Goal: Task Accomplishment & Management: Use online tool/utility

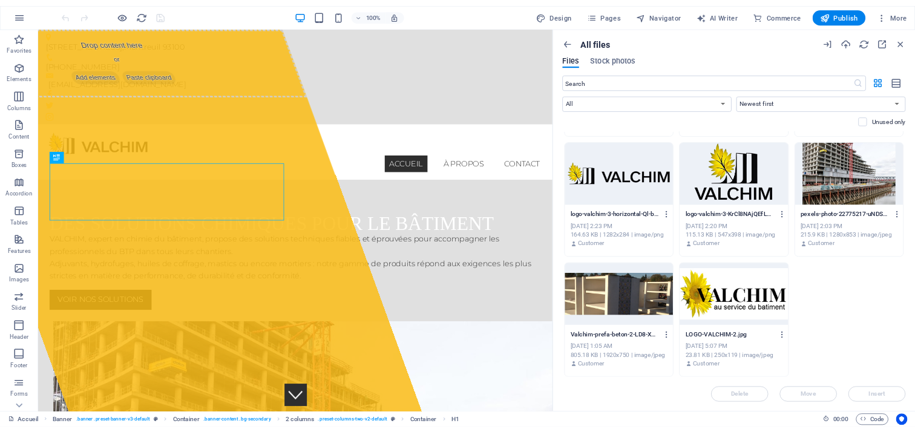
scroll to position [139, 0]
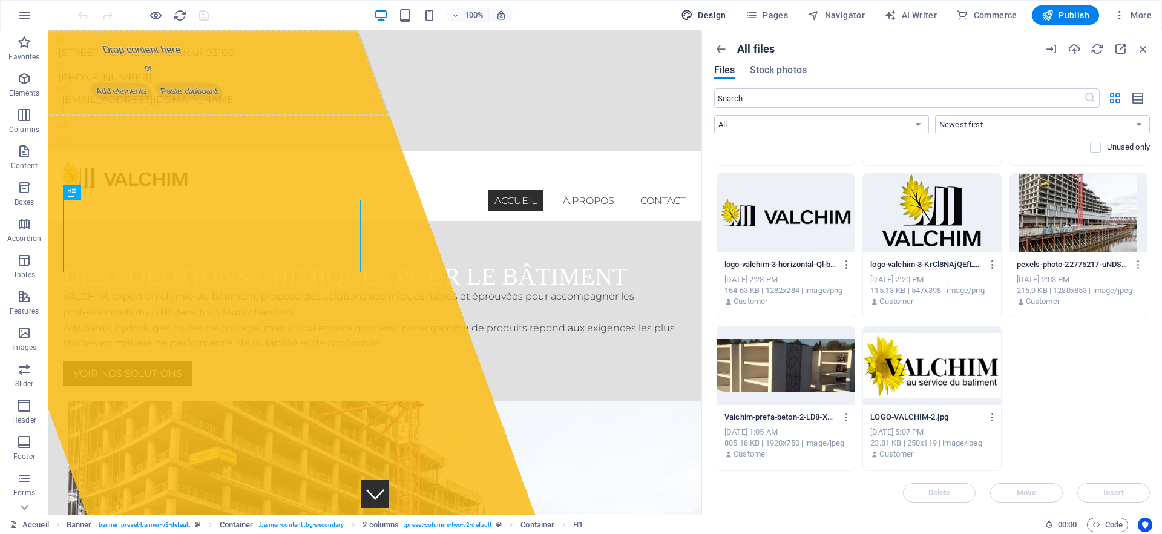
click at [711, 14] on span "Design" at bounding box center [703, 15] width 45 height 12
select select "px"
select select "300"
select select "px"
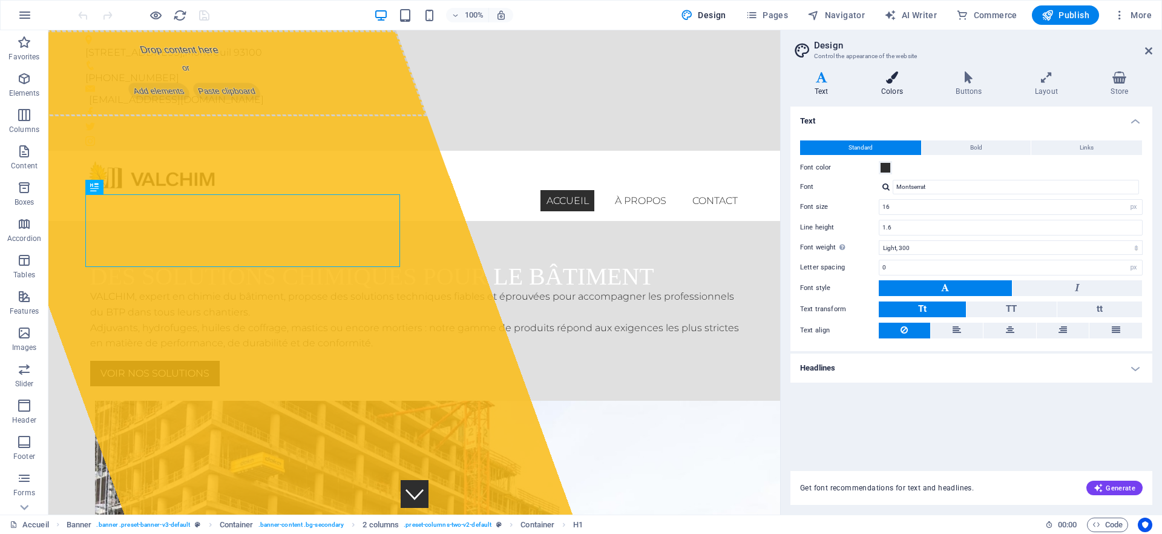
click at [891, 90] on h4 "Colors" at bounding box center [894, 83] width 74 height 25
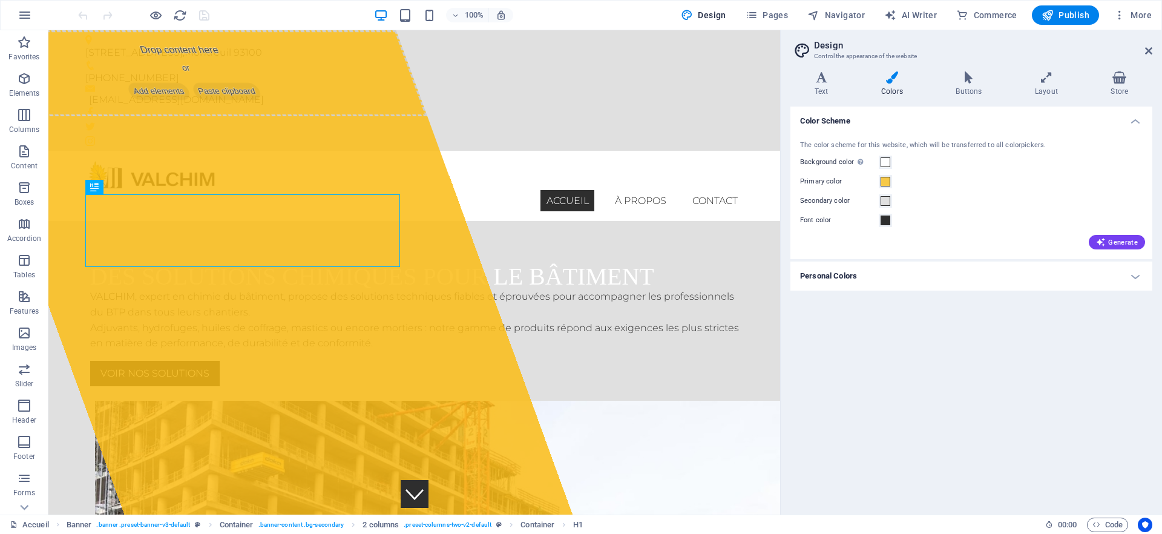
click at [856, 280] on h4 "Personal Colors" at bounding box center [971, 275] width 362 height 29
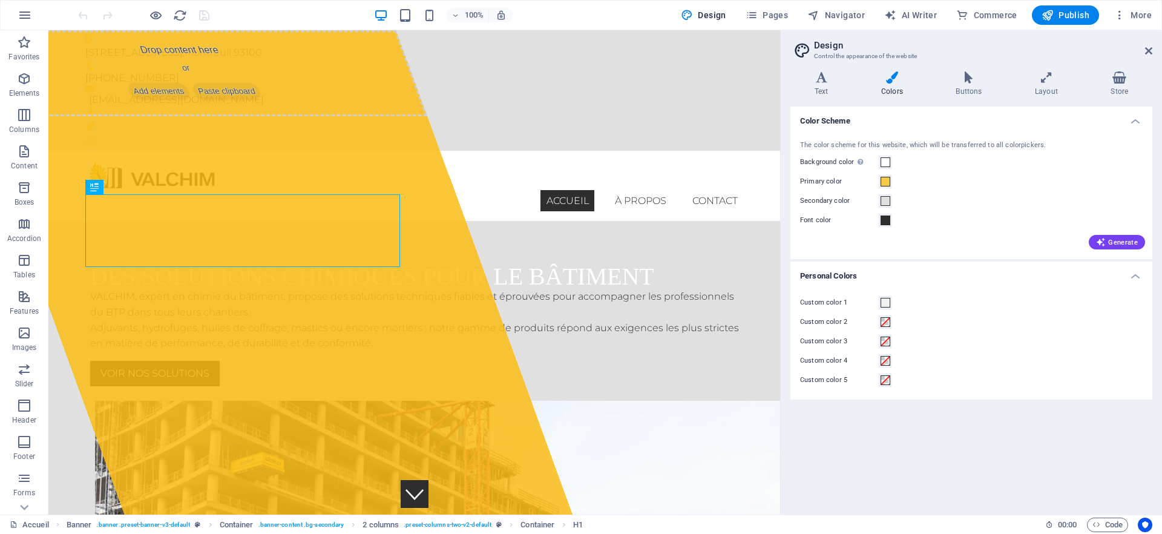
click at [859, 275] on h4 "Personal Colors" at bounding box center [971, 272] width 362 height 22
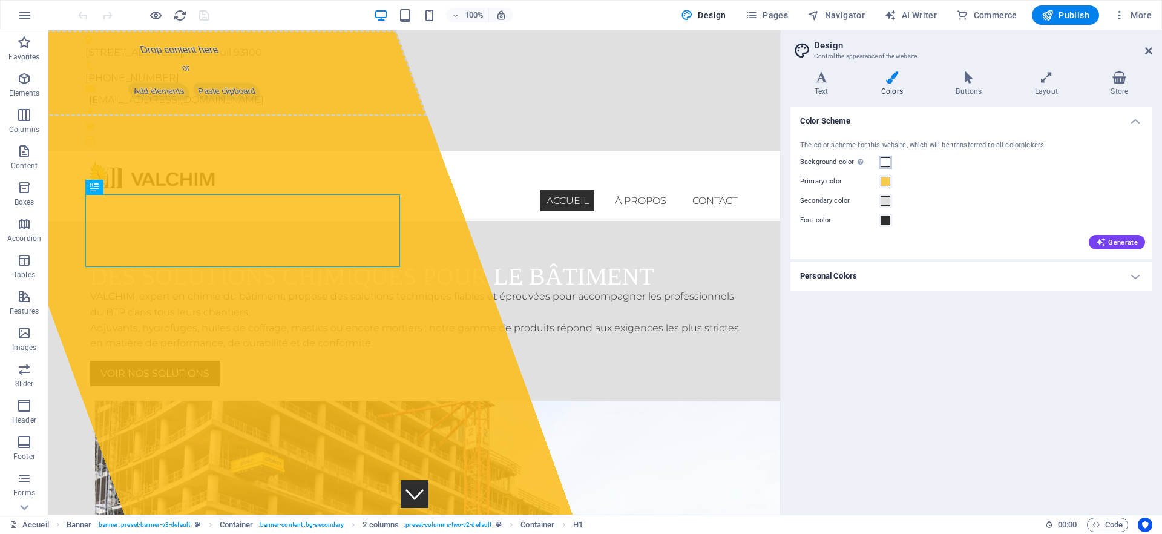
click at [889, 160] on span at bounding box center [885, 162] width 10 height 10
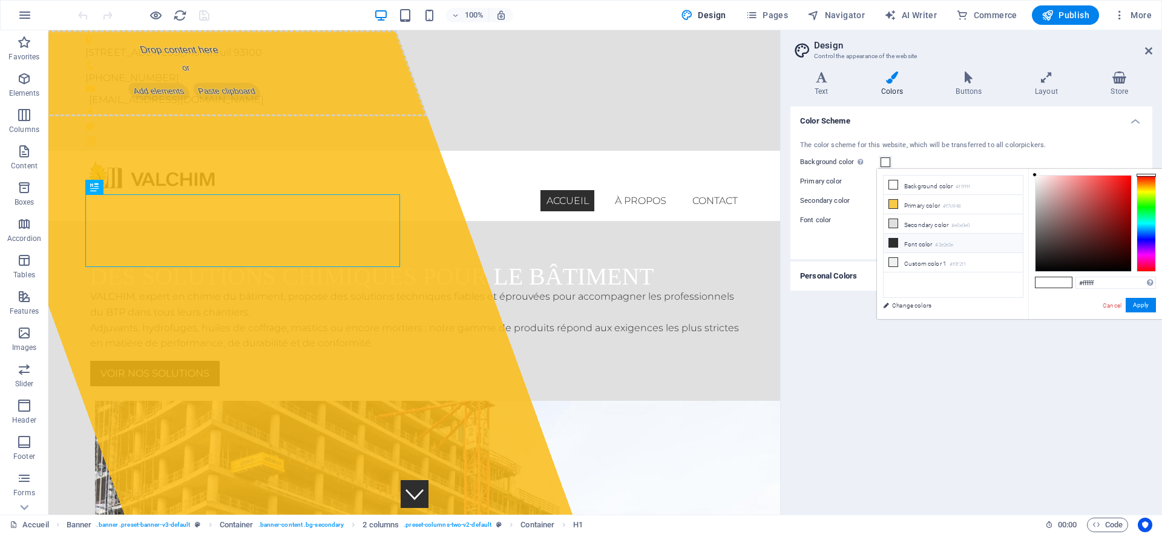
drag, startPoint x: 886, startPoint y: 177, endPoint x: 964, endPoint y: 243, distance: 101.8
click at [964, 244] on ul "Background color #ffffff Primary color #f7c948 Secondary color #e0e0e0 Font col…" at bounding box center [953, 236] width 140 height 123
drag, startPoint x: 951, startPoint y: 251, endPoint x: 892, endPoint y: 155, distance: 112.2
click at [905, 185] on ul "Background color #ffffff Primary color #f7c948 Secondary color #e0e0e0 Font col…" at bounding box center [953, 236] width 140 height 123
click at [876, 372] on div "Color Scheme The color scheme for this website, which will be transferred to al…" at bounding box center [971, 305] width 362 height 398
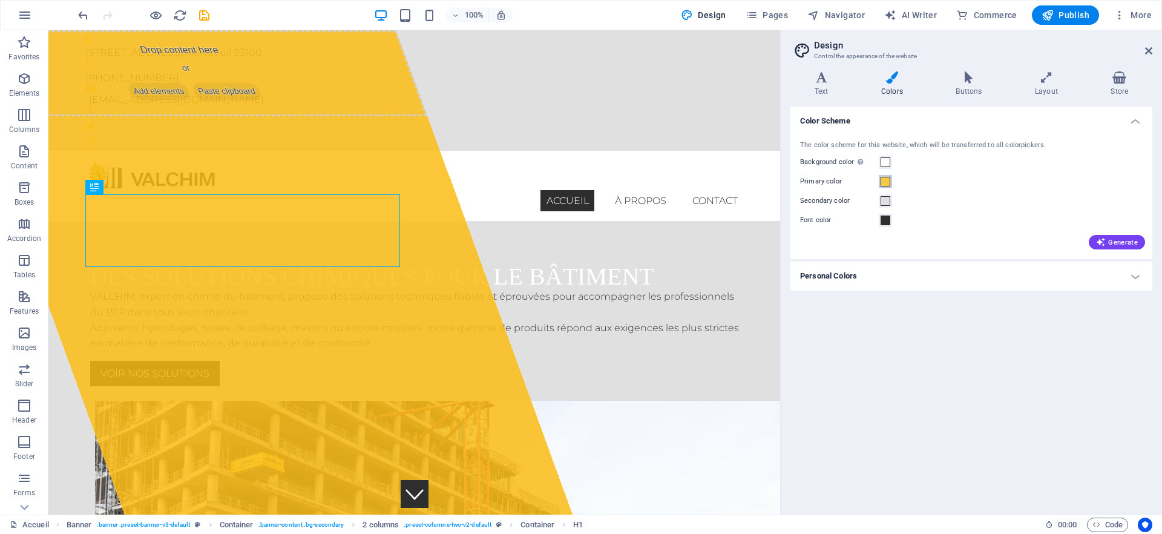
click at [885, 181] on span at bounding box center [885, 182] width 10 height 10
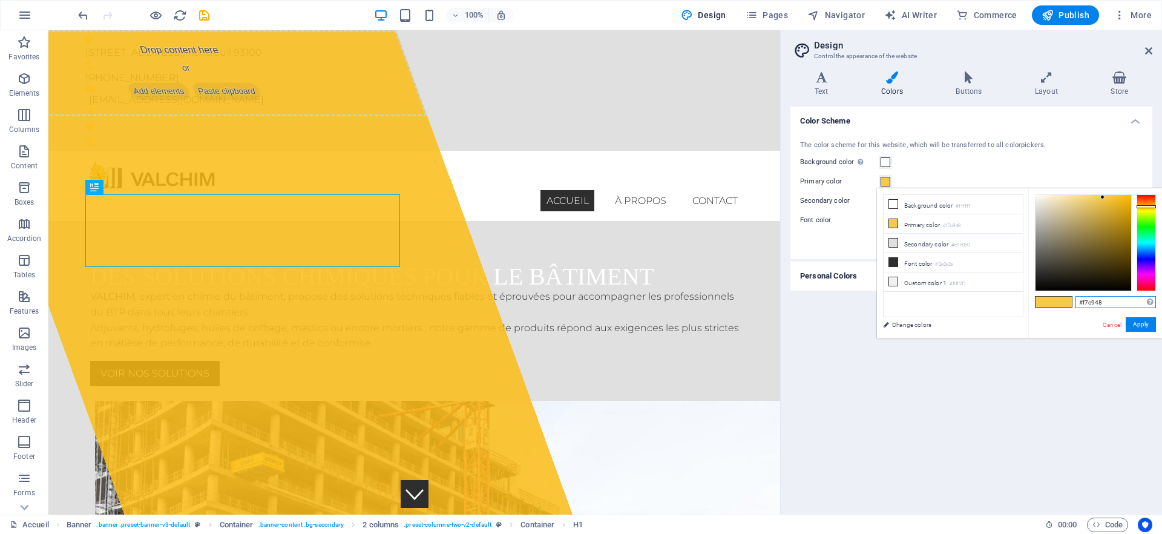
click at [1113, 303] on input "#f7c948" at bounding box center [1115, 302] width 80 height 12
